Goal: Transaction & Acquisition: Subscribe to service/newsletter

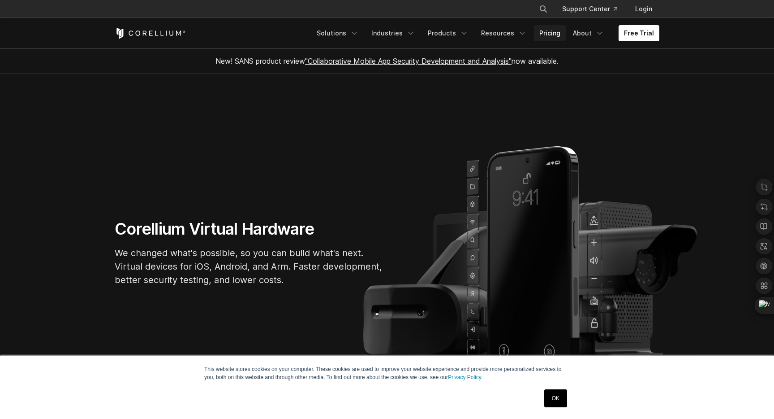
click at [553, 35] on link "Pricing" at bounding box center [550, 33] width 32 height 16
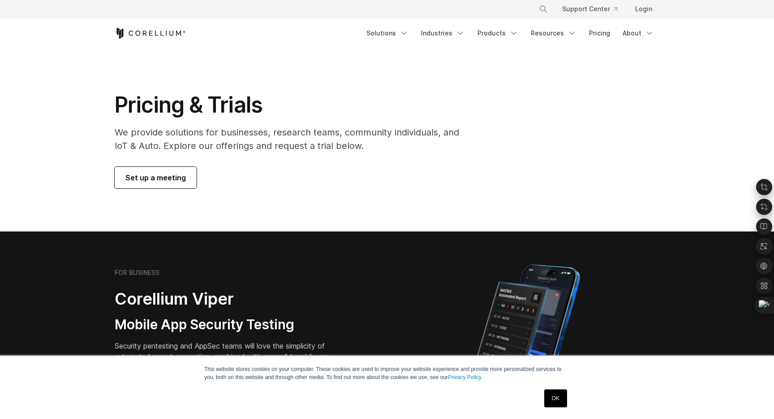
click at [510, 12] on div "× Search our site... Support Center Login" at bounding box center [387, 9] width 545 height 16
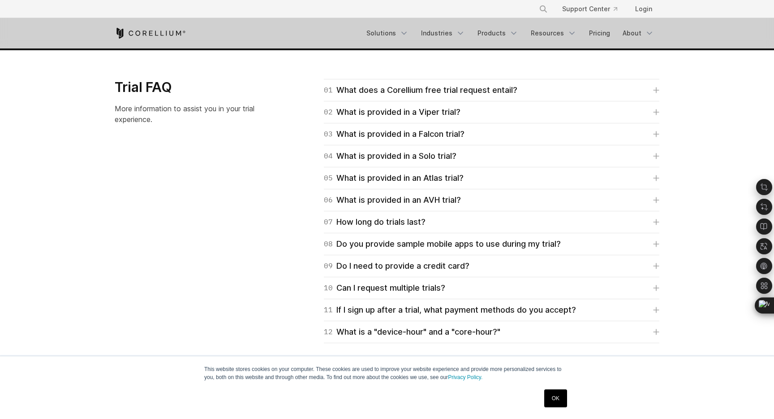
scroll to position [1547, 0]
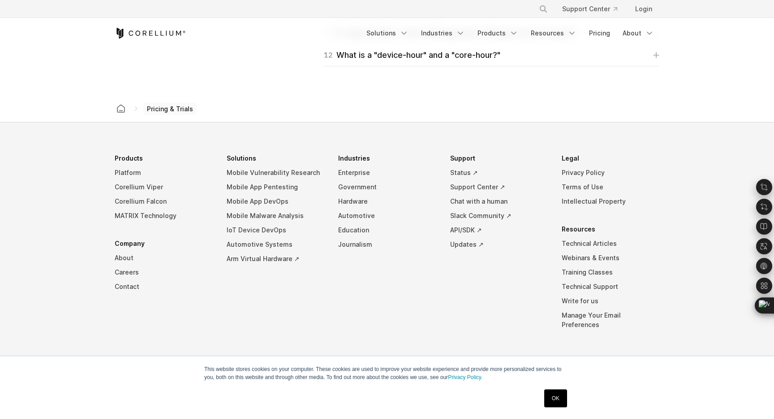
click at [562, 389] on link "OK" at bounding box center [556, 398] width 23 height 18
